Goal: Use online tool/utility: Utilize a website feature to perform a specific function

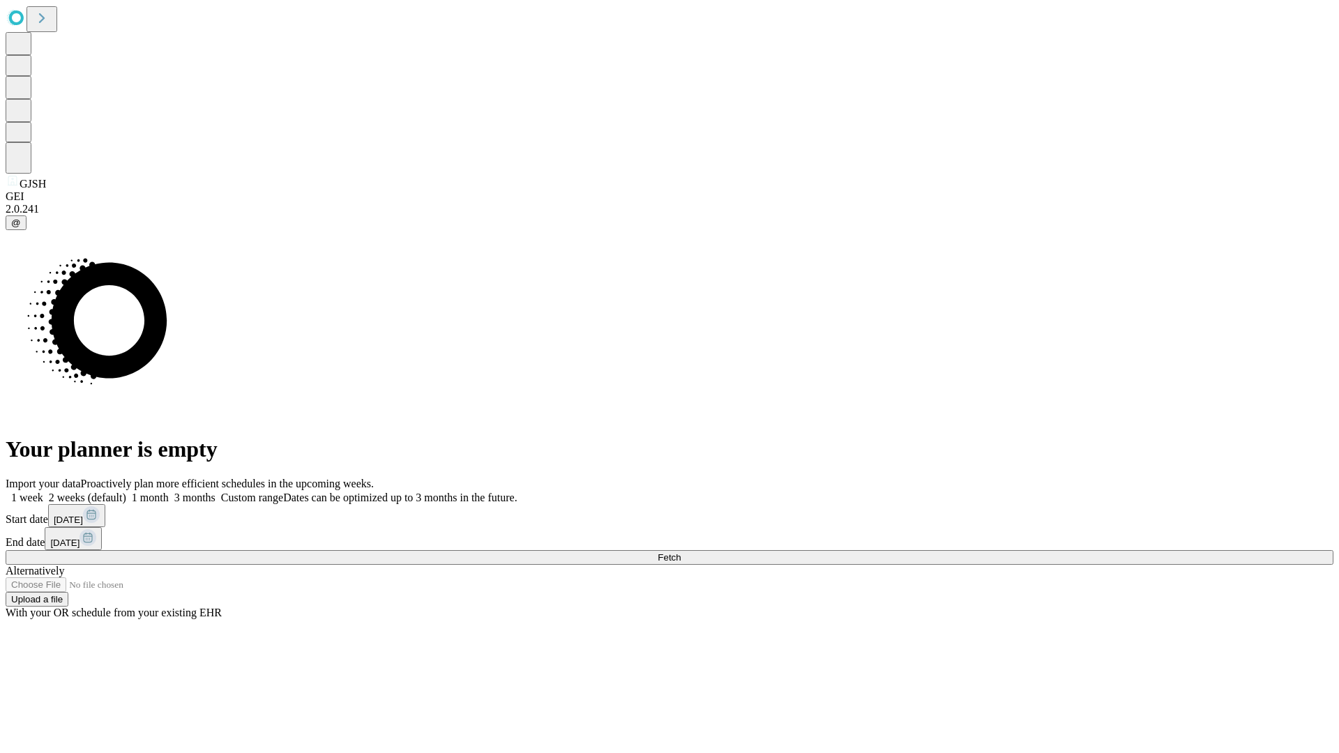
click at [681, 552] on span "Fetch" at bounding box center [669, 557] width 23 height 10
